Goal: Ask a question

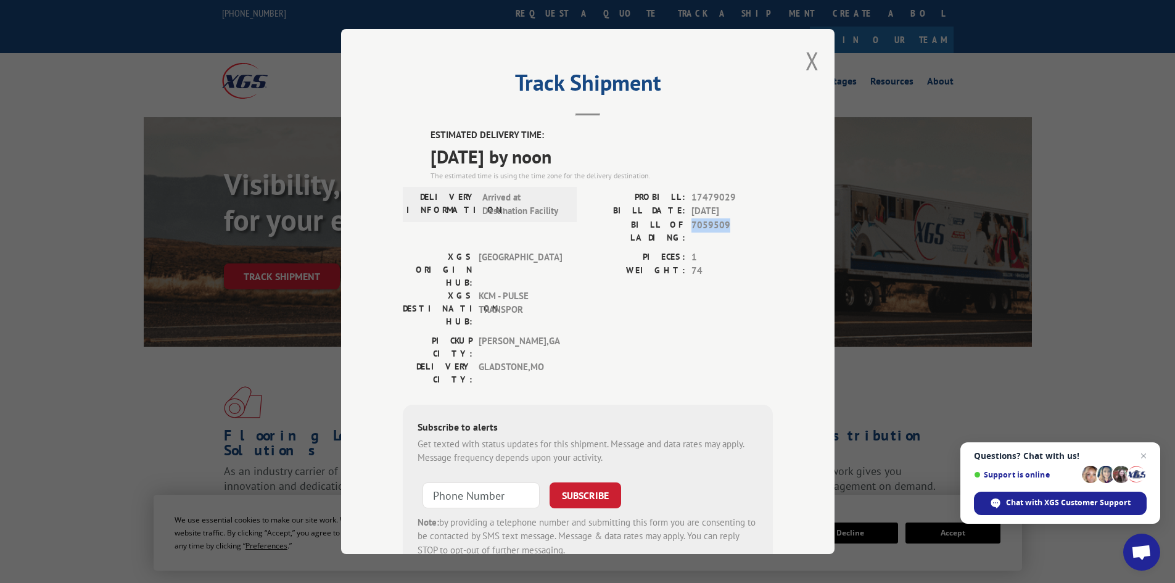
drag, startPoint x: 688, startPoint y: 223, endPoint x: 723, endPoint y: 225, distance: 35.2
click at [723, 225] on span "7059509" at bounding box center [731, 231] width 81 height 26
copy span "7059509"
click at [1038, 503] on span "Chat with XGS Customer Support" at bounding box center [1068, 502] width 125 height 11
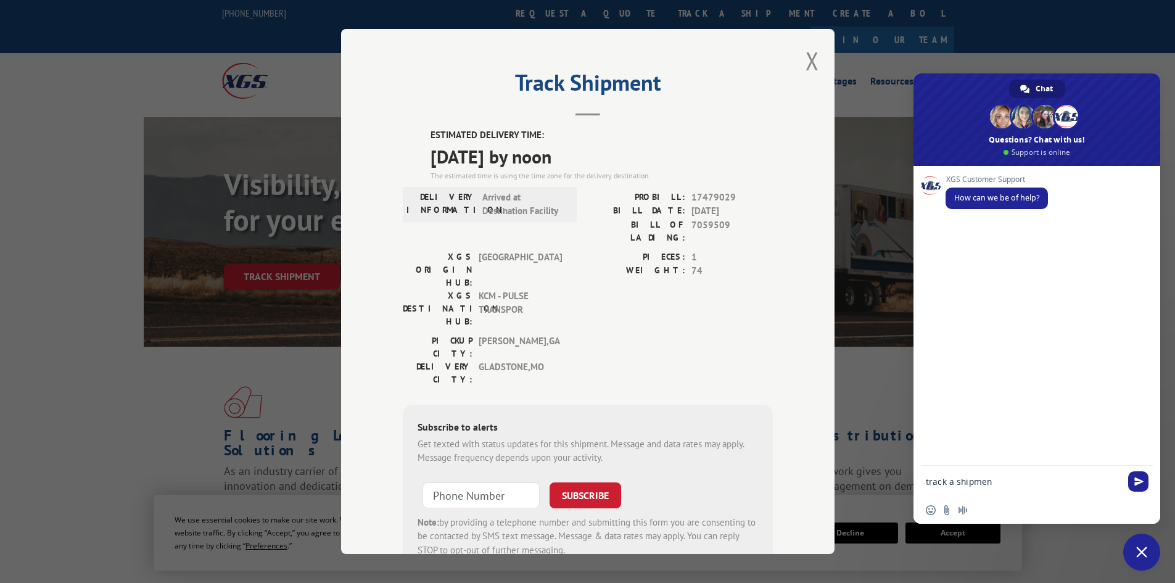
type textarea "track a shipment"
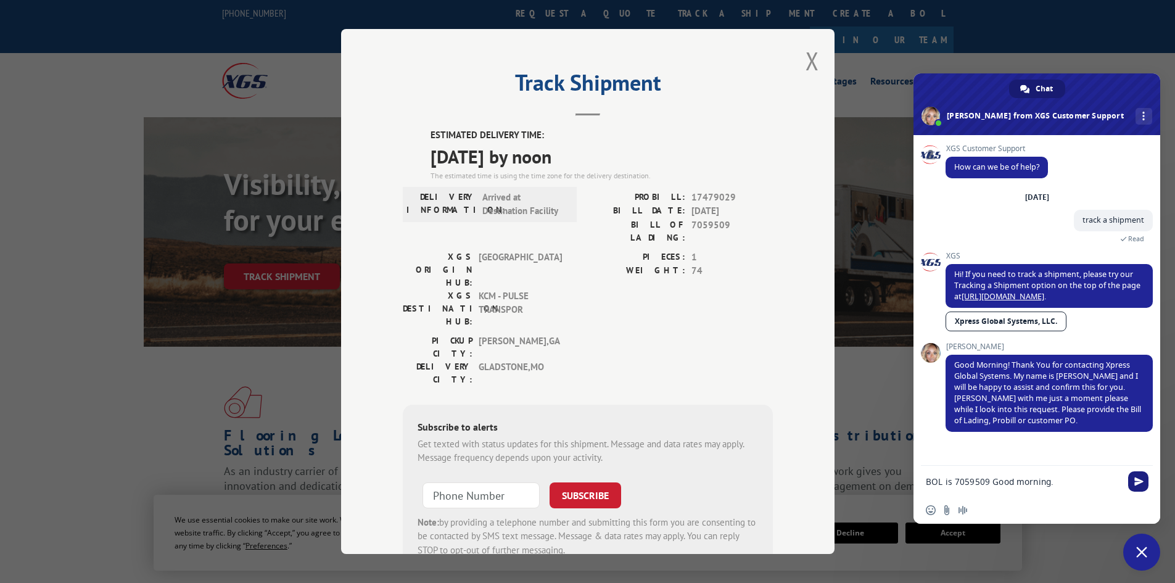
type textarea "BOL is 7059509 Good morning."
click at [1136, 480] on span "Send" at bounding box center [1138, 481] width 9 height 9
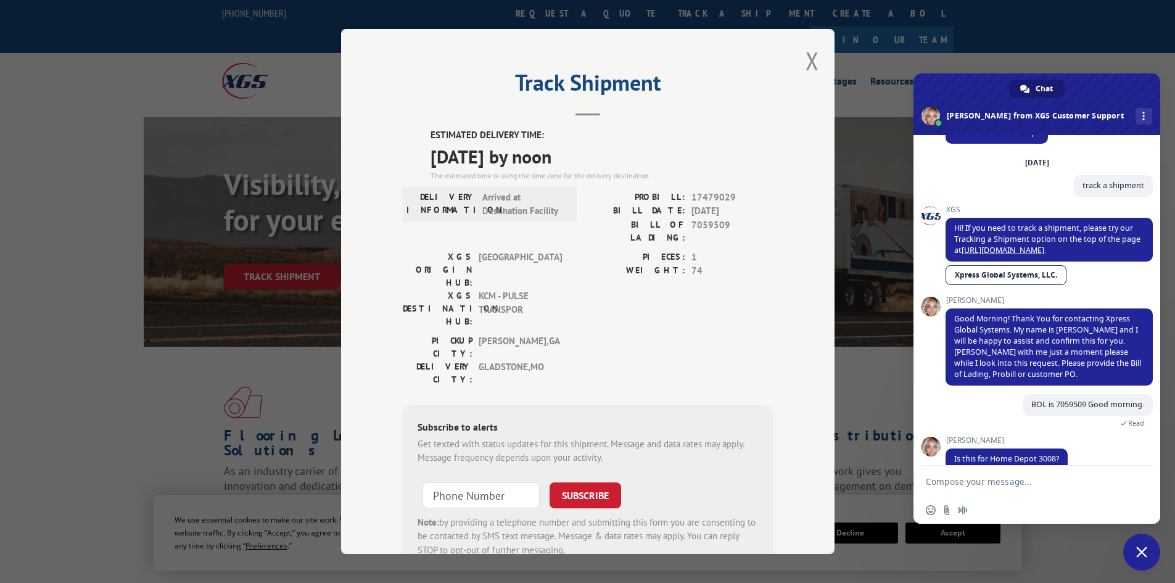
scroll to position [53, 0]
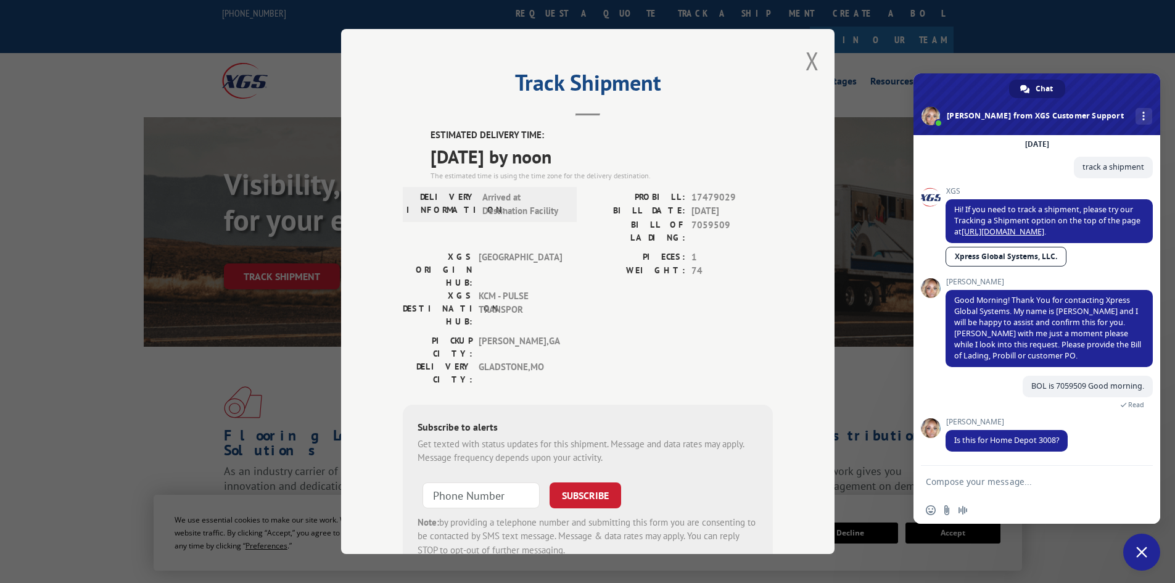
click at [976, 480] on textarea "Compose your message..." at bounding box center [1023, 481] width 195 height 11
type textarea "Yes!"
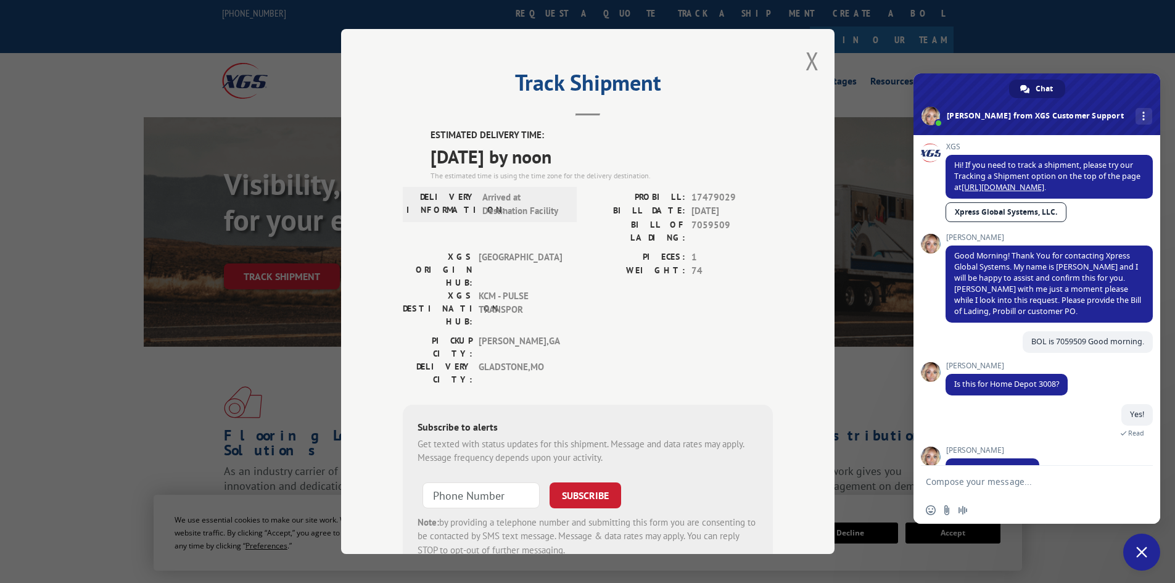
scroll to position [126, 0]
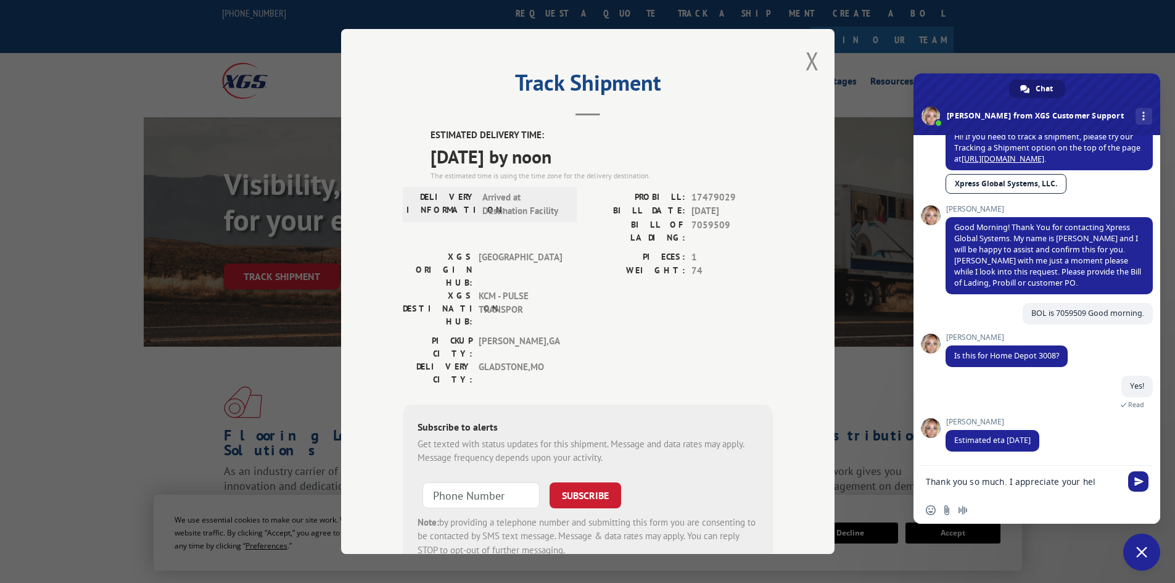
type textarea "Thank you so much. I appreciate your help"
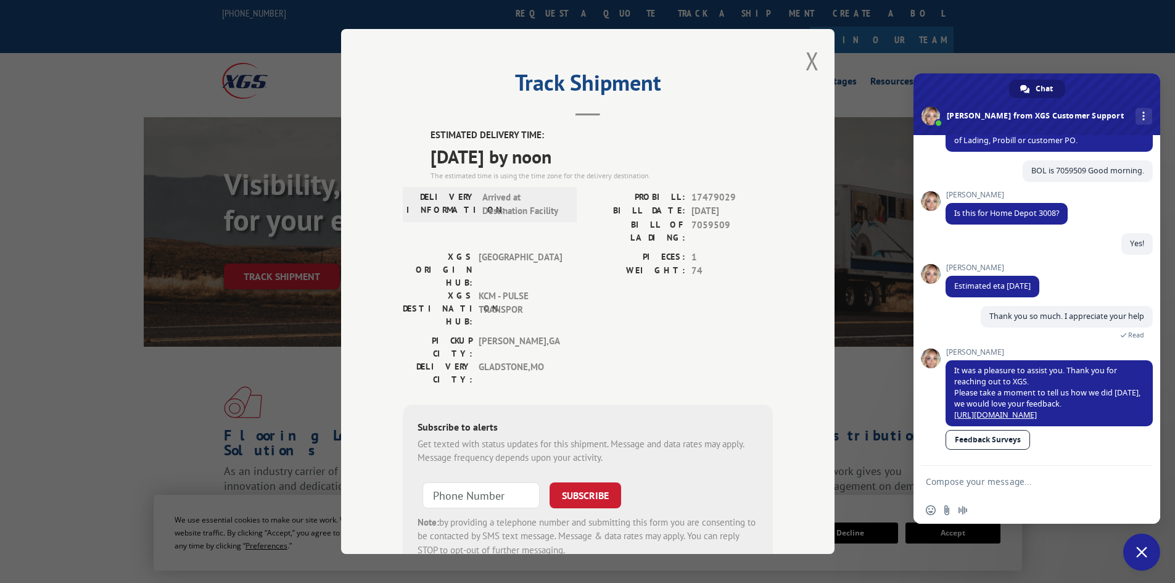
scroll to position [280, 0]
click at [976, 438] on link "Feedback Surveys" at bounding box center [987, 439] width 84 height 20
